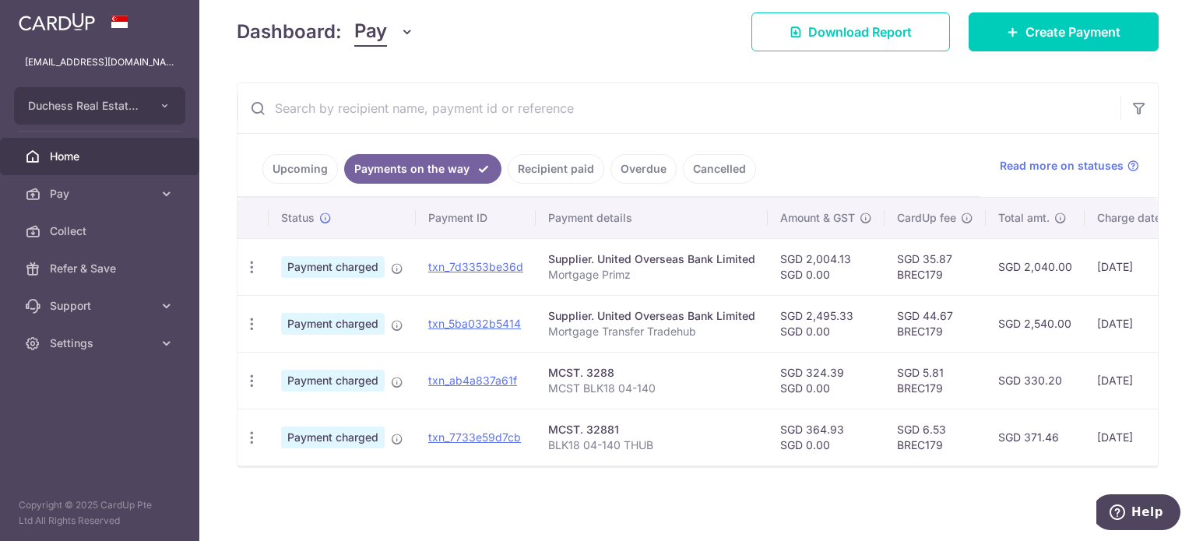
scroll to position [0, 238]
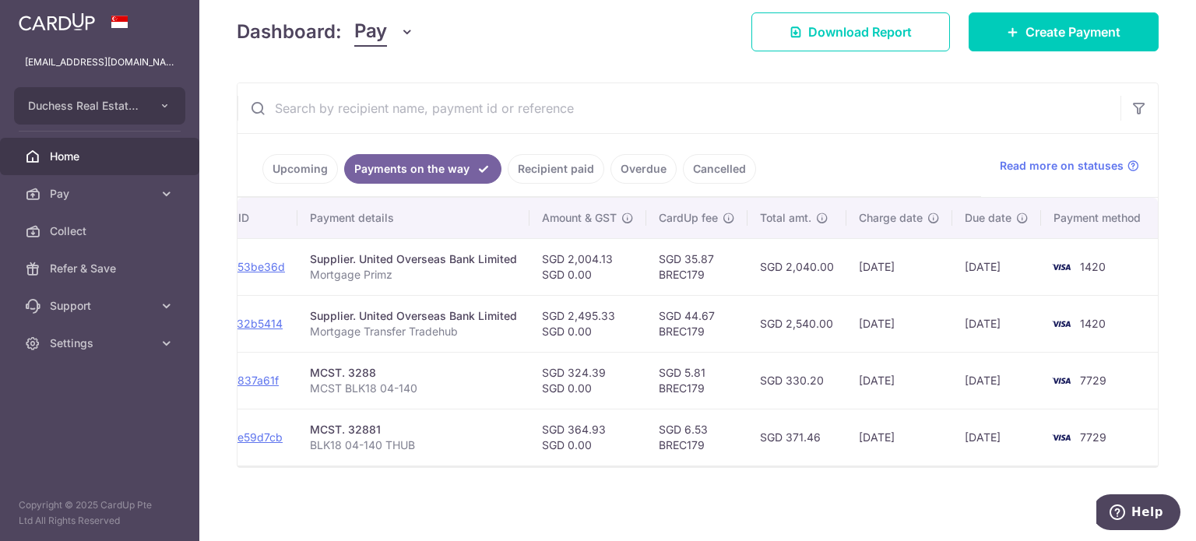
click at [561, 154] on link "Recipient paid" at bounding box center [556, 169] width 97 height 30
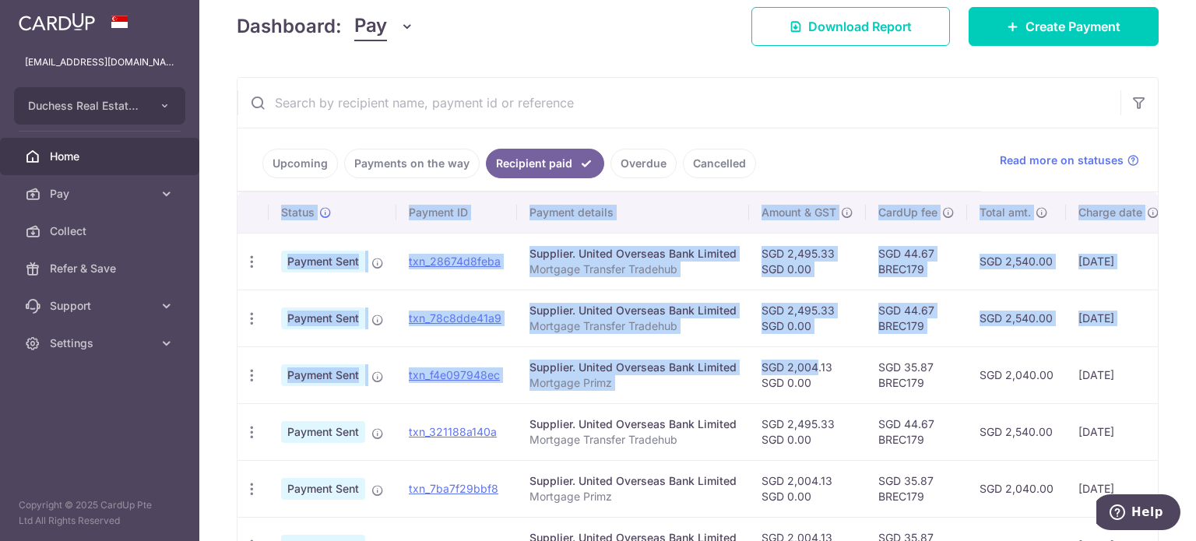
scroll to position [0, 220]
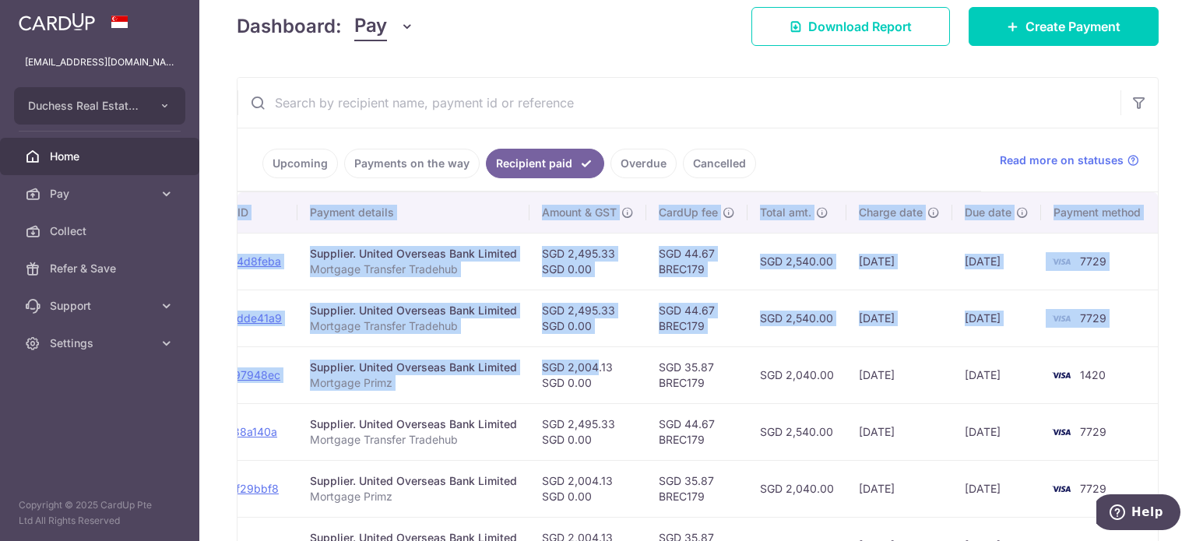
drag, startPoint x: 814, startPoint y: 357, endPoint x: 941, endPoint y: 357, distance: 126.9
click at [941, 357] on tr "PDF Receipt Payment Sent txn_f4e097948ec Supplier. United Overseas Bank Limited…" at bounding box center [589, 375] width 1142 height 57
click at [776, 357] on td "SGD 2,040.00" at bounding box center [797, 375] width 99 height 57
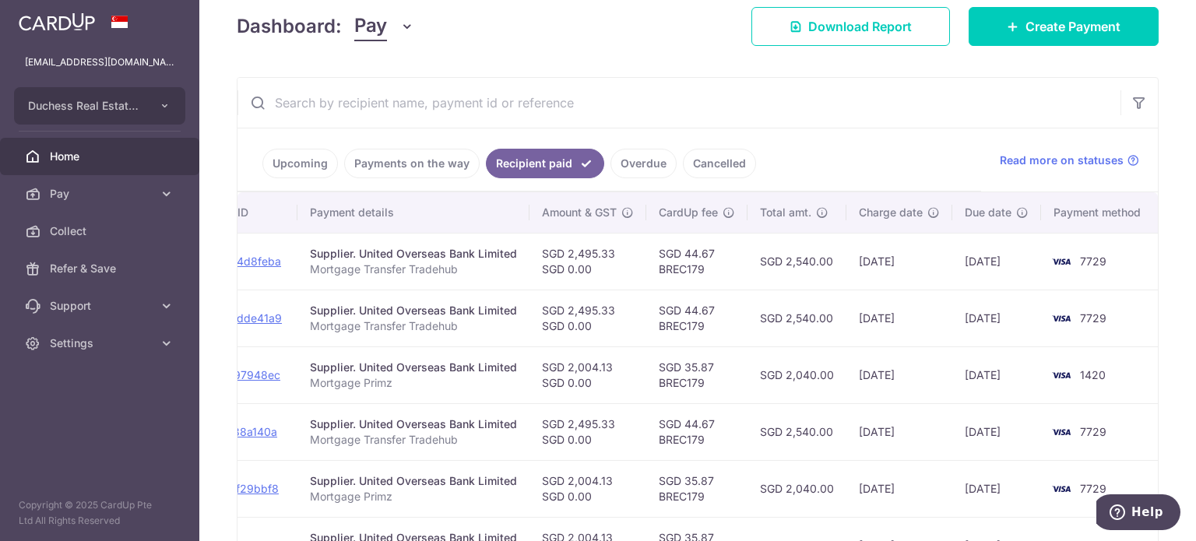
click at [765, 316] on td "SGD 2,540.00" at bounding box center [797, 318] width 99 height 57
click at [396, 146] on ul "Upcoming Payments on the way Recipient paid Overdue Cancelled" at bounding box center [609, 159] width 744 height 63
click at [389, 158] on link "Payments on the way" at bounding box center [411, 164] width 135 height 30
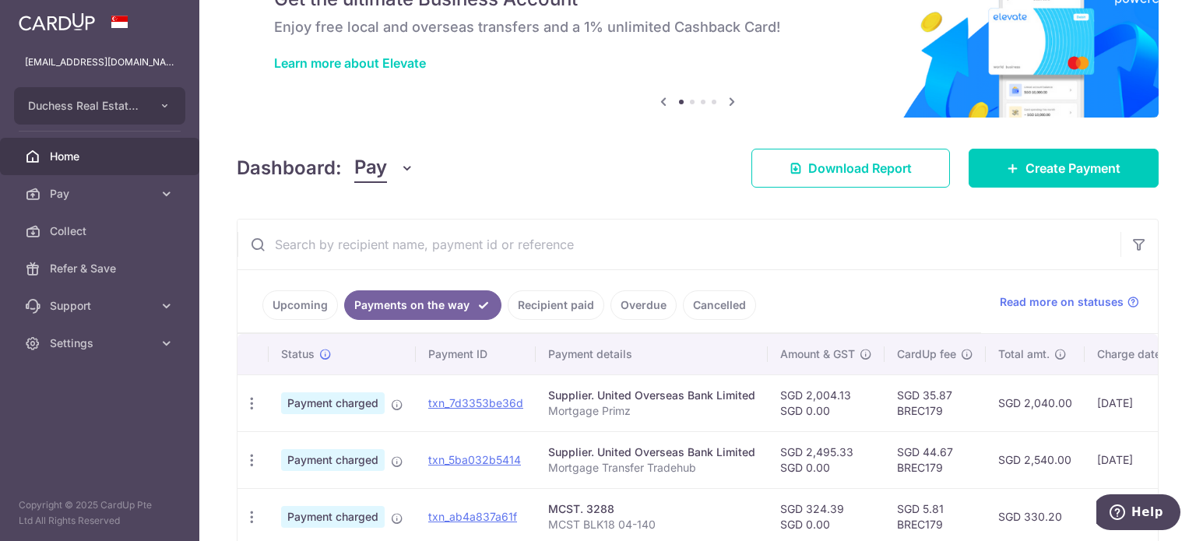
scroll to position [223, 0]
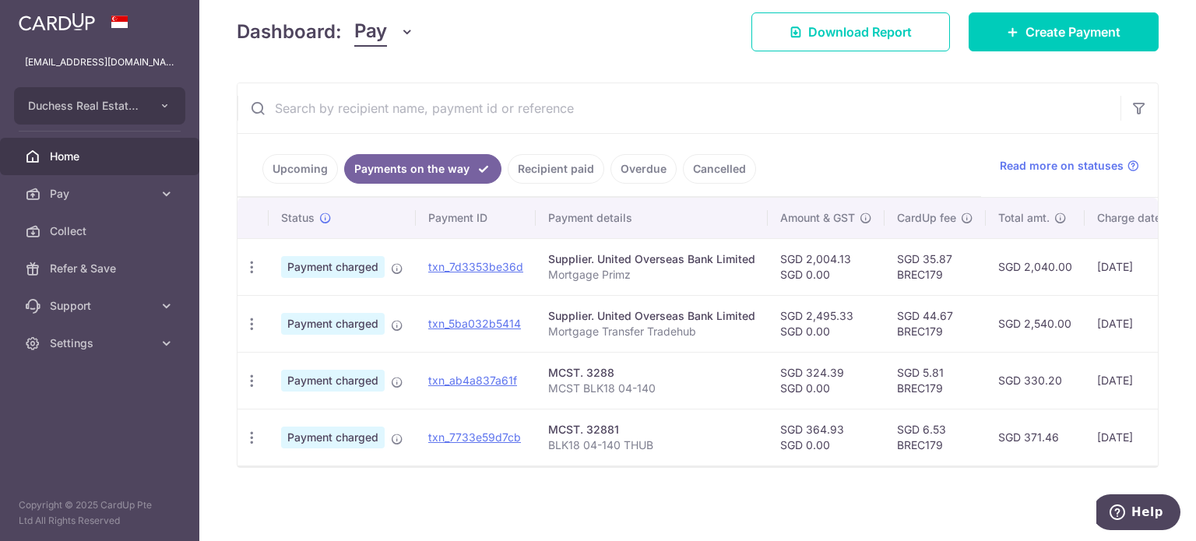
click at [308, 178] on ul "Upcoming Payments on the way Recipient paid Overdue Cancelled" at bounding box center [609, 165] width 744 height 63
click at [322, 154] on link "Upcoming" at bounding box center [300, 169] width 76 height 30
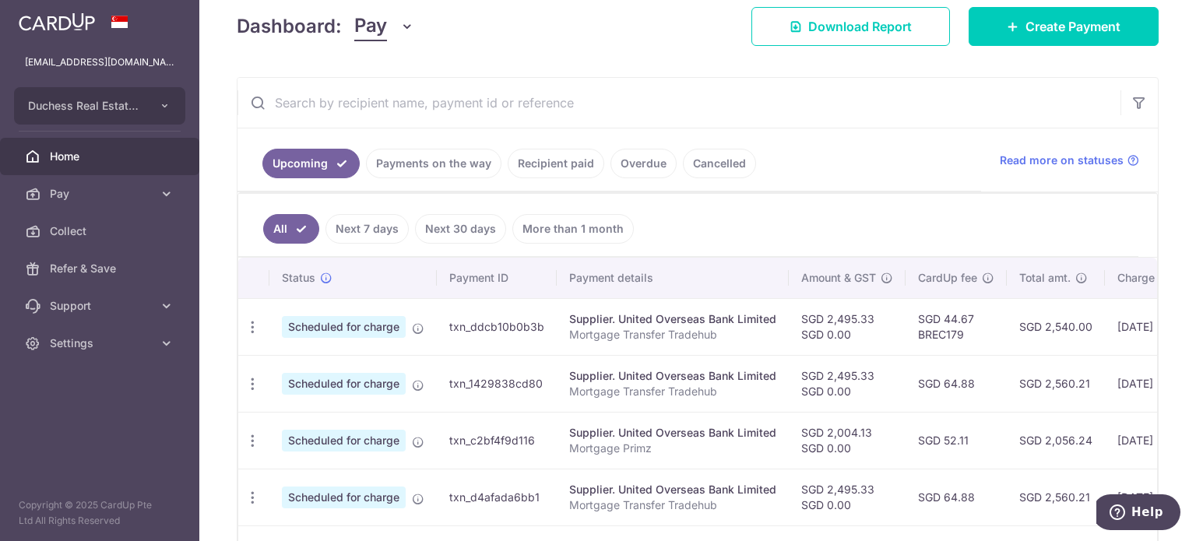
scroll to position [0, 42]
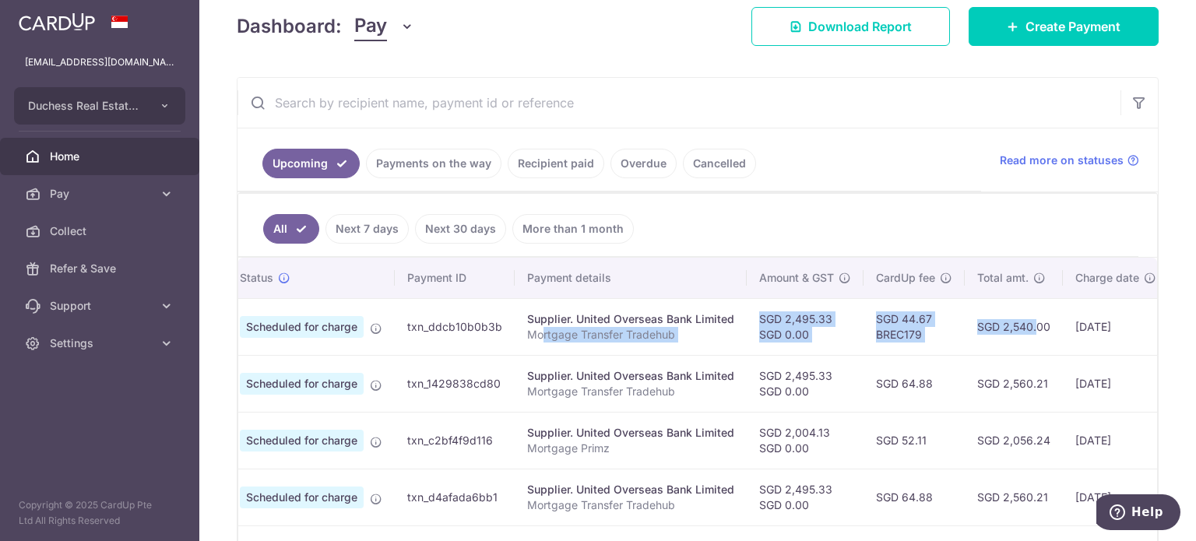
drag, startPoint x: 582, startPoint y: 329, endPoint x: 1007, endPoint y: 342, distance: 424.6
click at [1007, 342] on tr "Update payment Cancel payment Scheduled for charge txn_ddcb10b0b3b Supplier. Un…" at bounding box center [786, 326] width 1180 height 57
click at [1005, 341] on td "SGD 2,540.00" at bounding box center [1014, 326] width 98 height 57
click at [938, 347] on td "SGD 44.67 BREC179" at bounding box center [914, 326] width 101 height 57
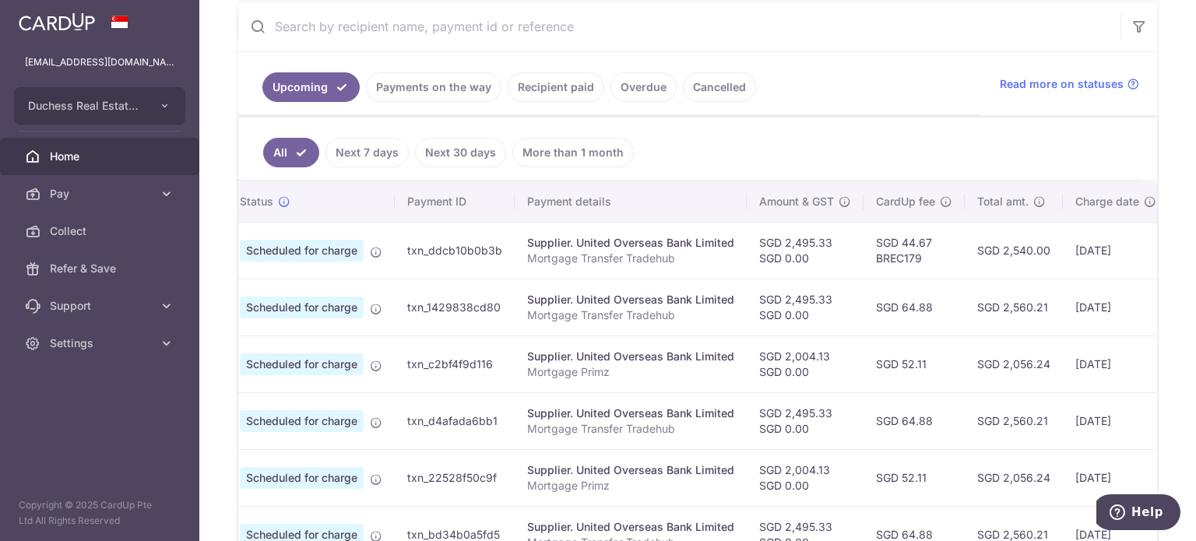
scroll to position [301, 0]
click at [938, 346] on td "SGD 52.11" at bounding box center [914, 362] width 101 height 57
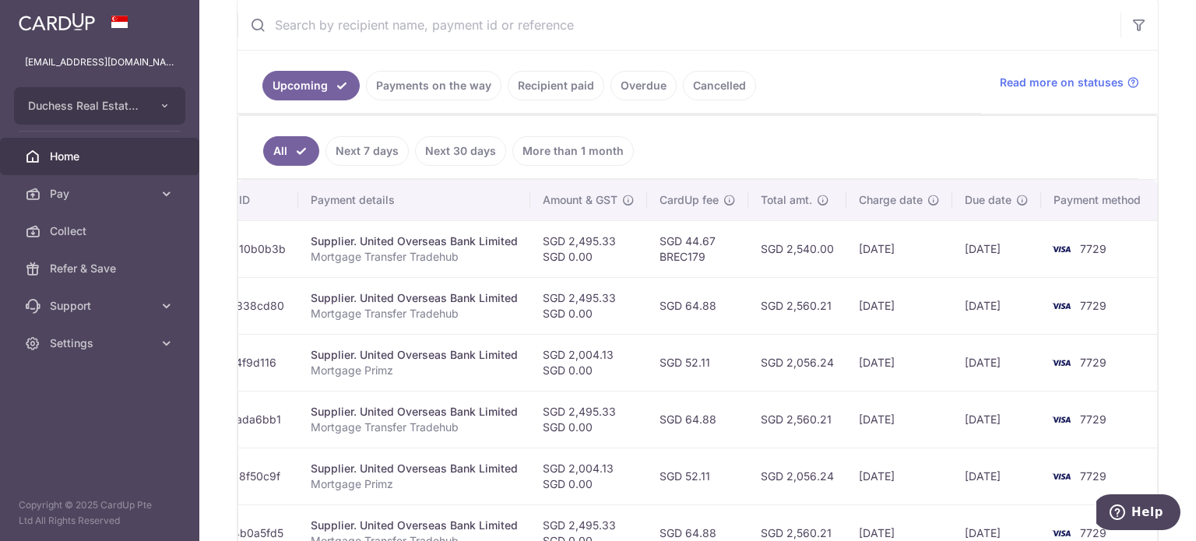
drag, startPoint x: 931, startPoint y: 318, endPoint x: 1028, endPoint y: 336, distance: 99.1
click at [1028, 336] on tbody "Update payment Cancel payment Scheduled for charge txn_ddcb10b0b3b Supplier. Un…" at bounding box center [570, 504] width 1180 height 568
click at [864, 334] on td "[DATE]" at bounding box center [899, 362] width 106 height 57
click at [56, 347] on span "Settings" at bounding box center [101, 344] width 103 height 16
click at [81, 410] on span "Logout" at bounding box center [101, 418] width 103 height 16
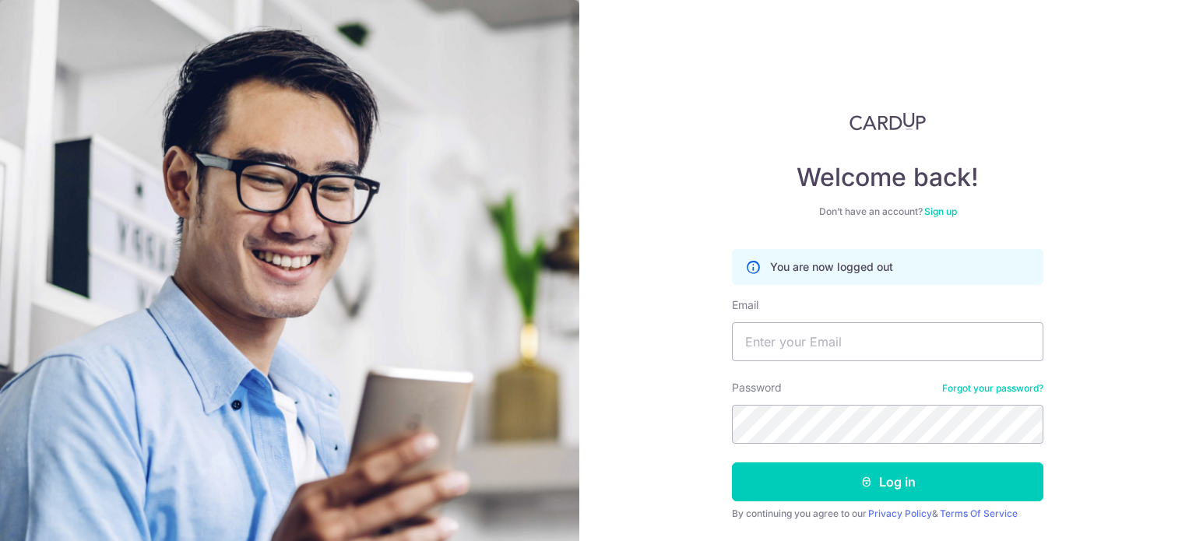
type input "[EMAIL_ADDRESS][DOMAIN_NAME]"
click at [732, 463] on button "Log in" at bounding box center [887, 482] width 311 height 39
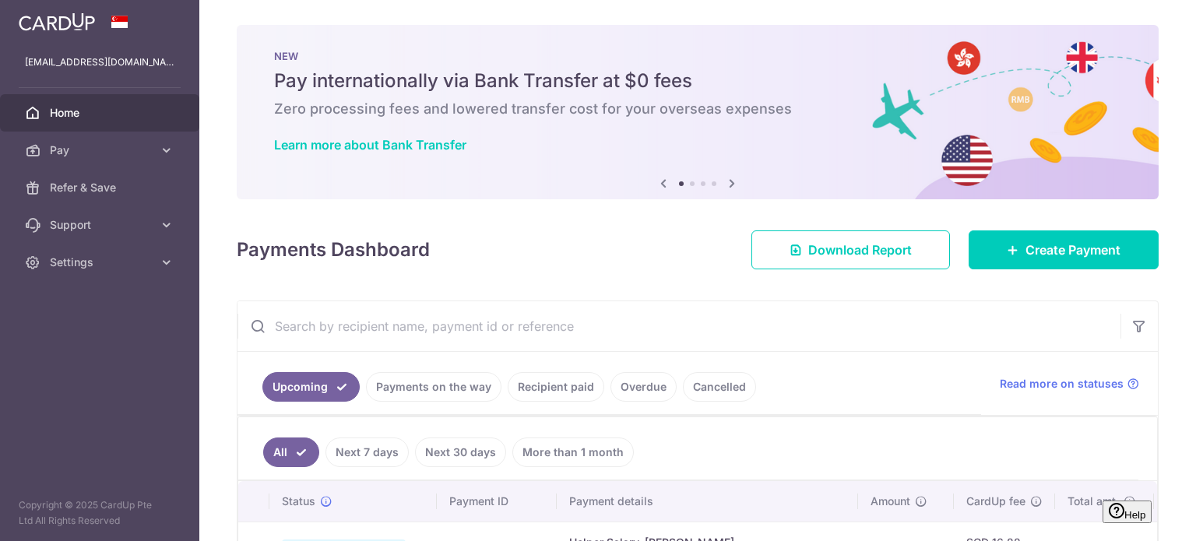
scroll to position [330, 0]
